Goal: Task Accomplishment & Management: Use online tool/utility

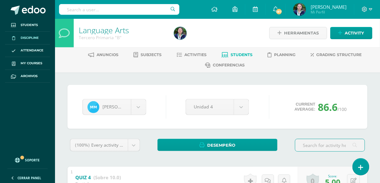
click at [27, 37] on span "Discipline" at bounding box center [30, 37] width 18 height 5
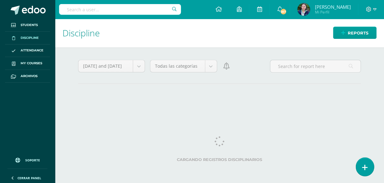
click at [367, 171] on link at bounding box center [365, 166] width 18 height 18
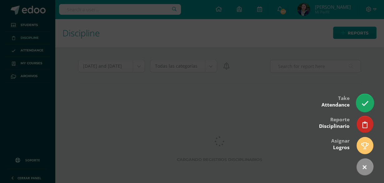
click at [362, 104] on icon at bounding box center [365, 103] width 7 height 7
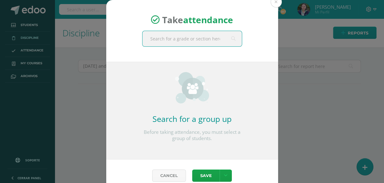
click at [190, 41] on input "text" at bounding box center [192, 38] width 99 height 15
type input "tercero a"
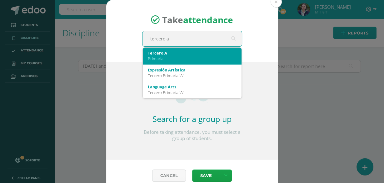
click at [158, 56] on div "Primaria" at bounding box center [192, 59] width 89 height 6
